Goal: Transaction & Acquisition: Purchase product/service

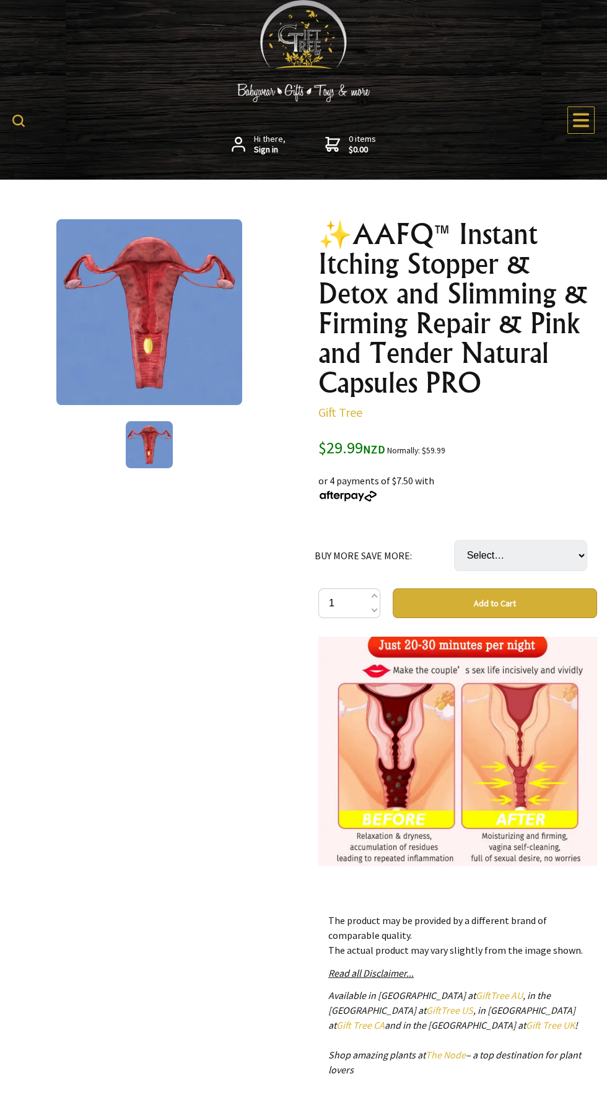
scroll to position [2224, 0]
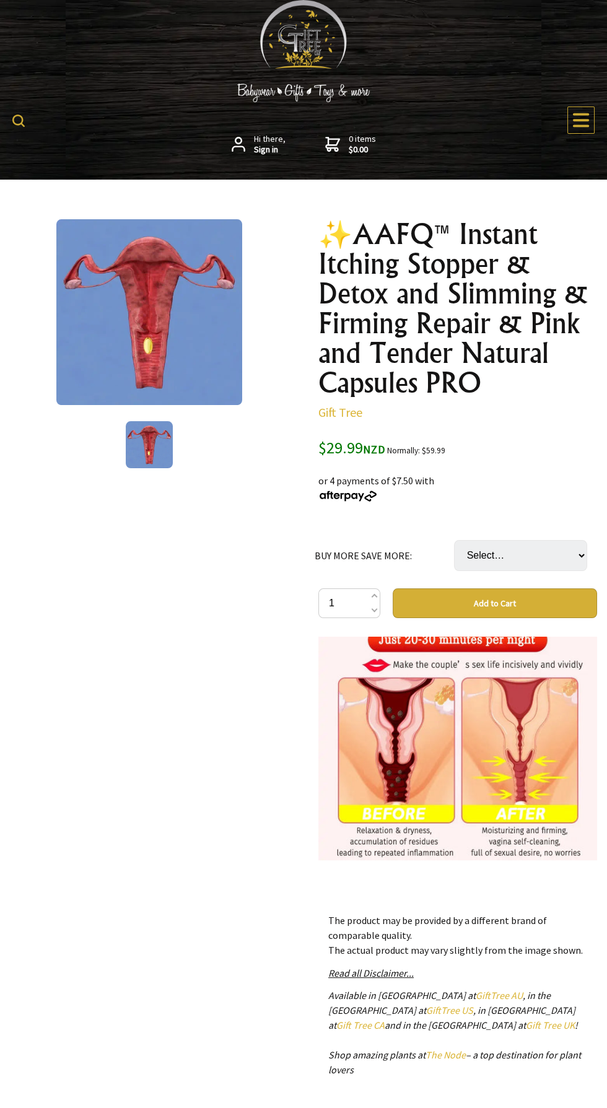
click at [583, 681] on img at bounding box center [457, 720] width 279 height 279
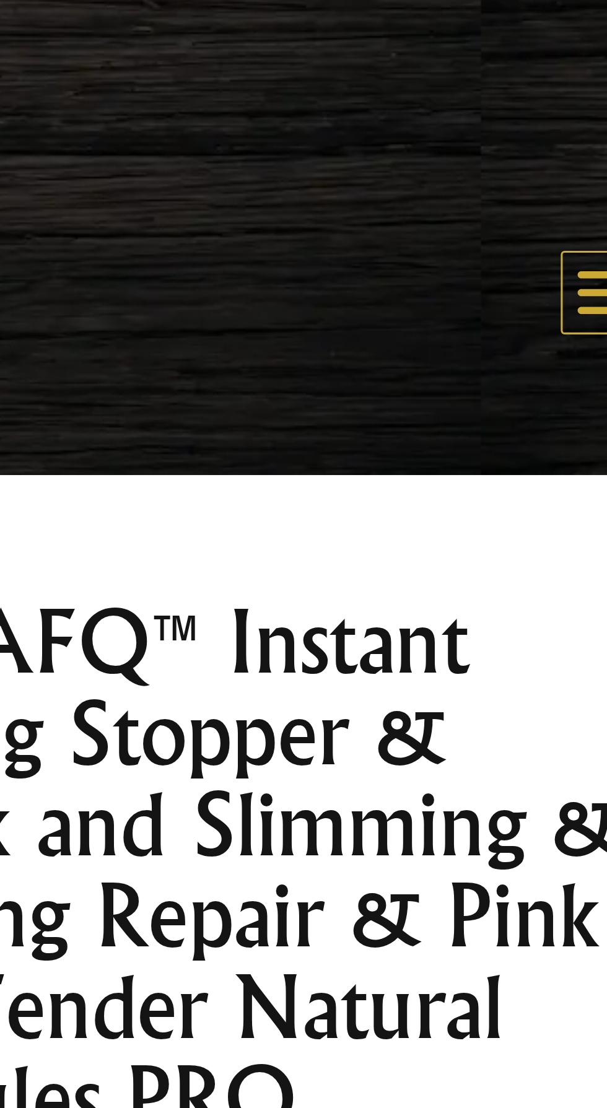
scroll to position [0, 0]
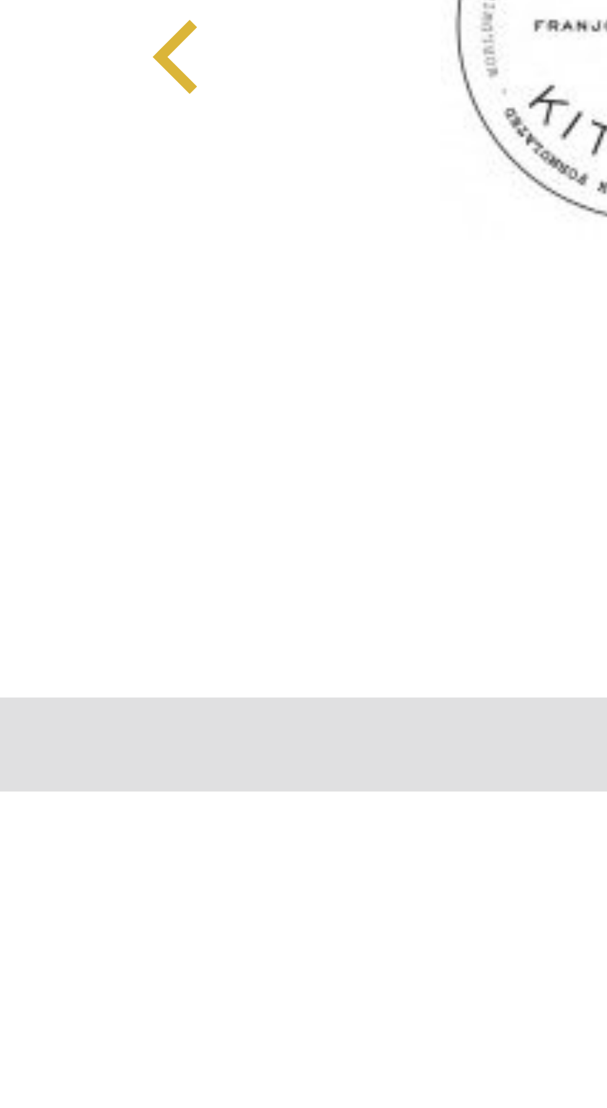
scroll to position [1681, 0]
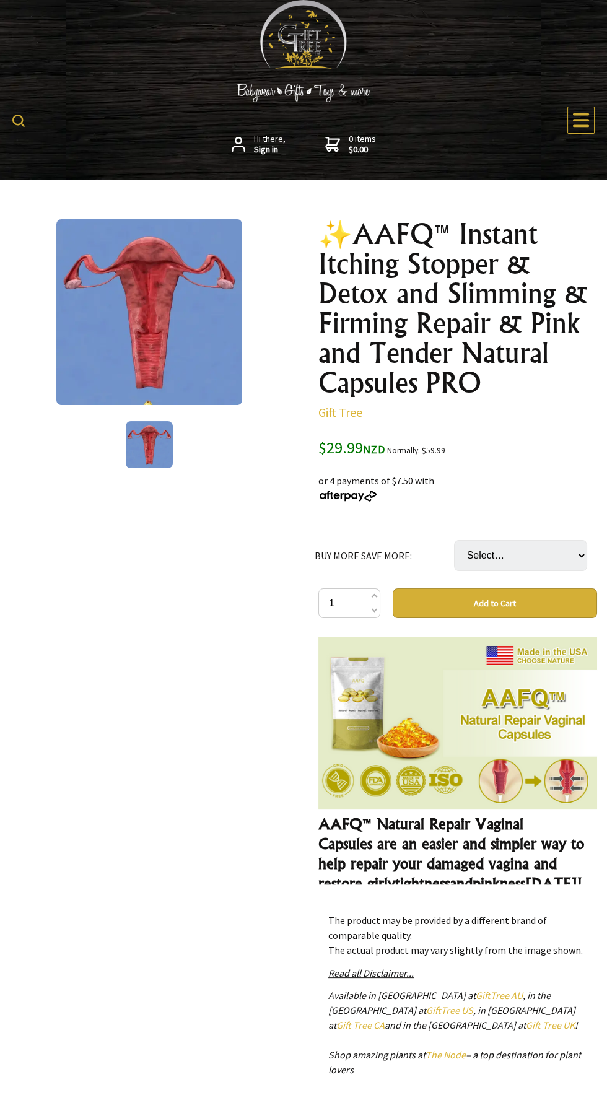
click at [580, 119] on icon at bounding box center [581, 120] width 16 height 14
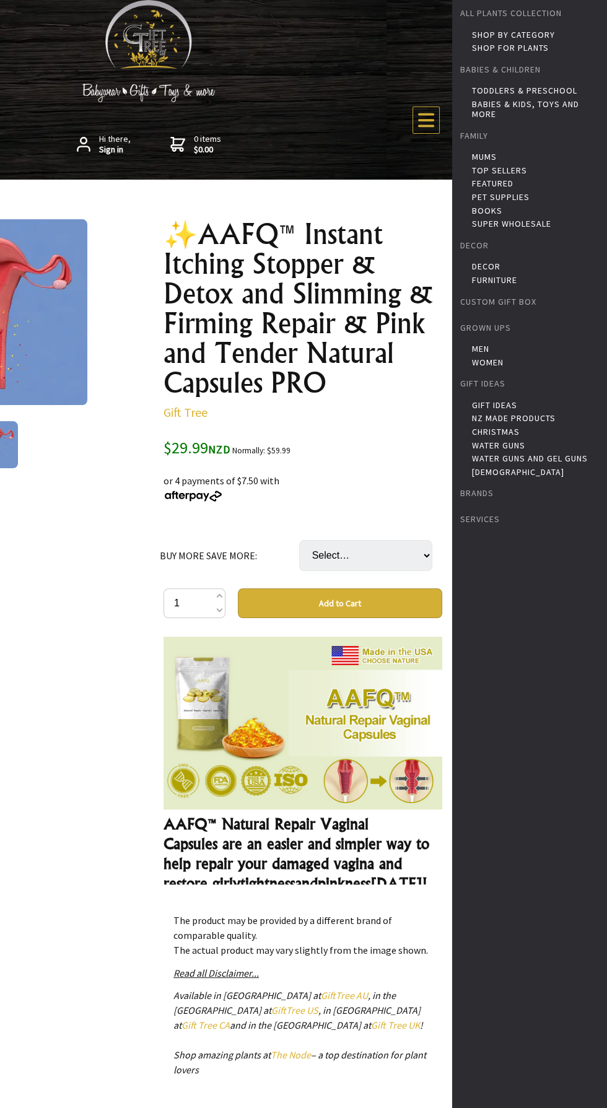
click at [404, 189] on div "1 /1 ✨AAFQ™ Instant Itching Stopper & Detox and Slimming & Firming Repair & Pin…" at bounding box center [148, 697] width 607 height 1034
click at [380, 158] on div "Hi there, Sign in 0 items $0.00" at bounding box center [149, 126] width 582 height 84
